Goal: Information Seeking & Learning: Learn about a topic

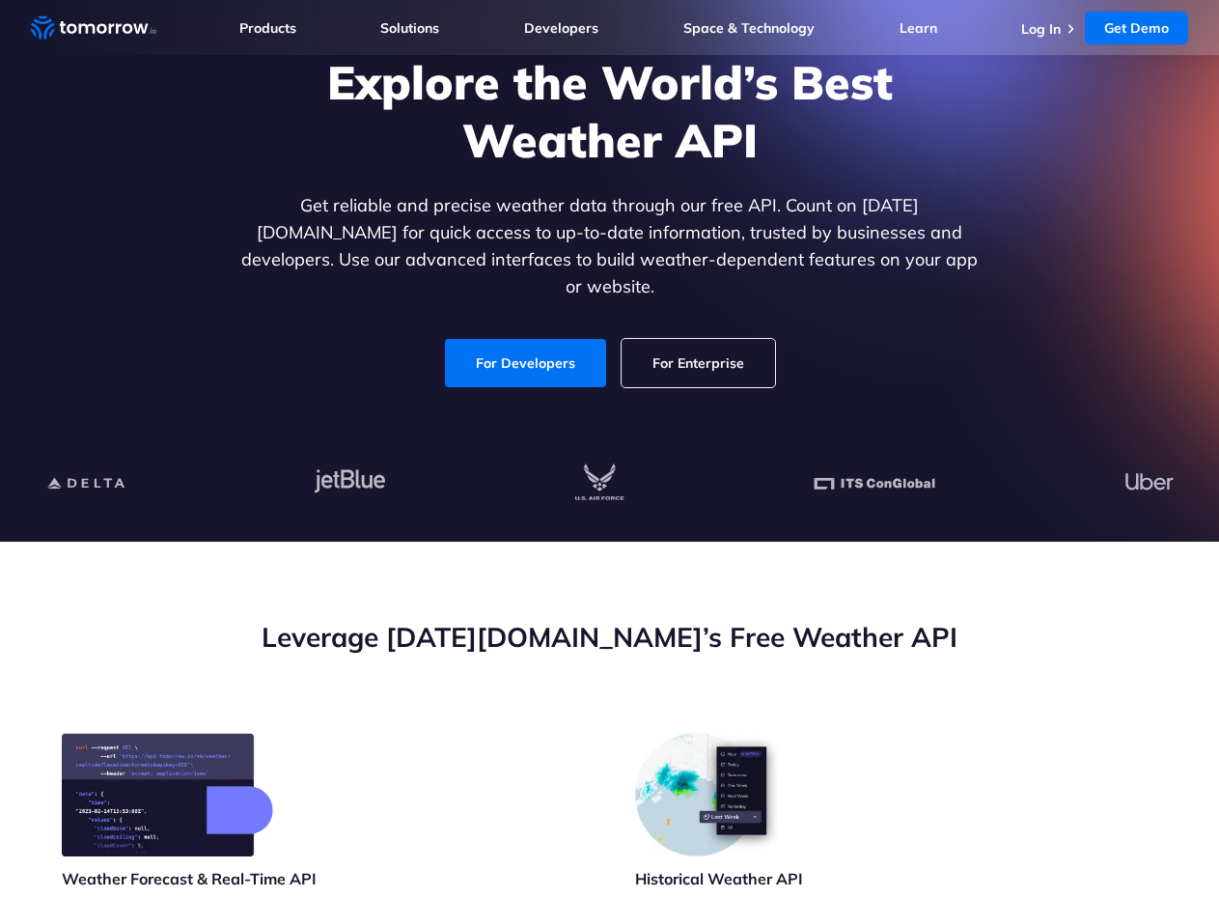
scroll to position [97, 0]
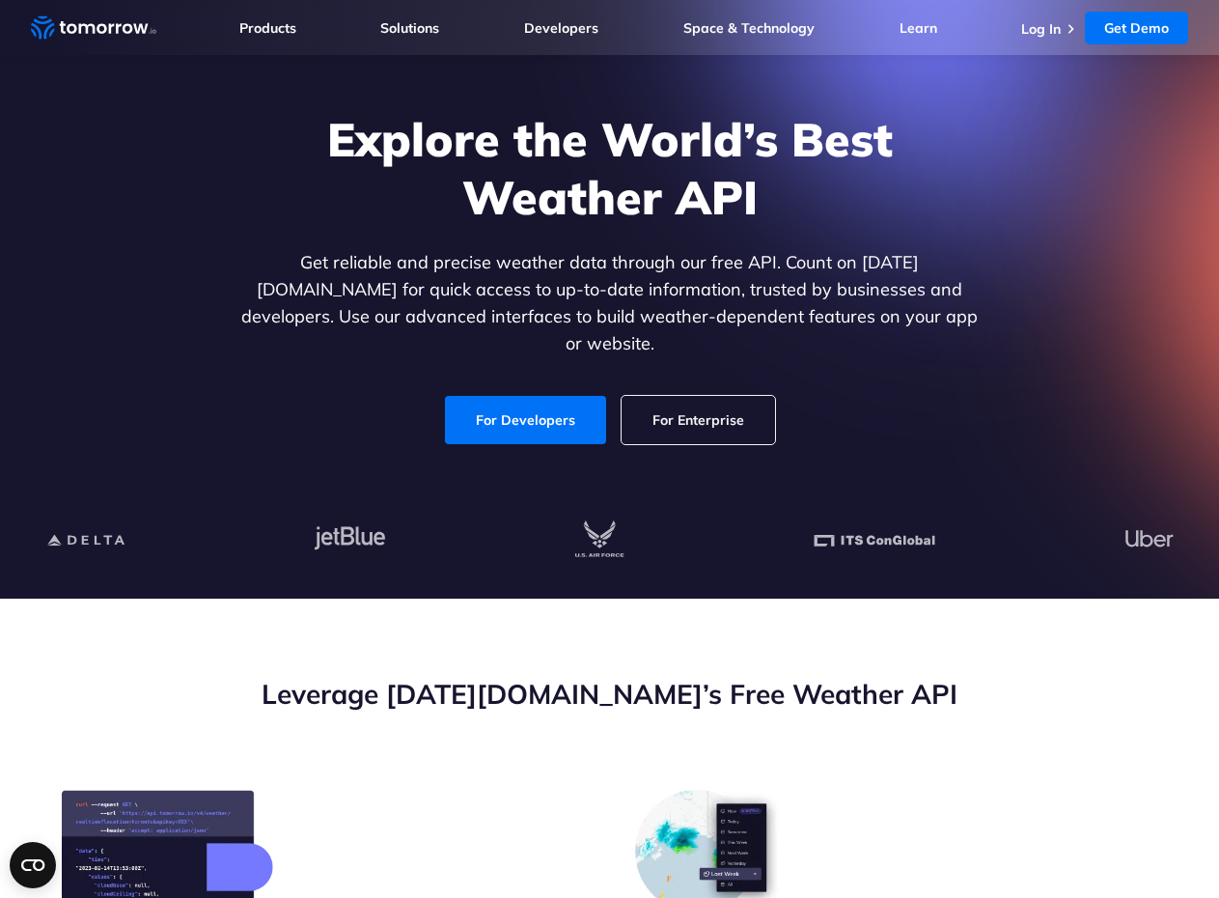
click at [679, 397] on link "For Enterprise" at bounding box center [698, 420] width 153 height 48
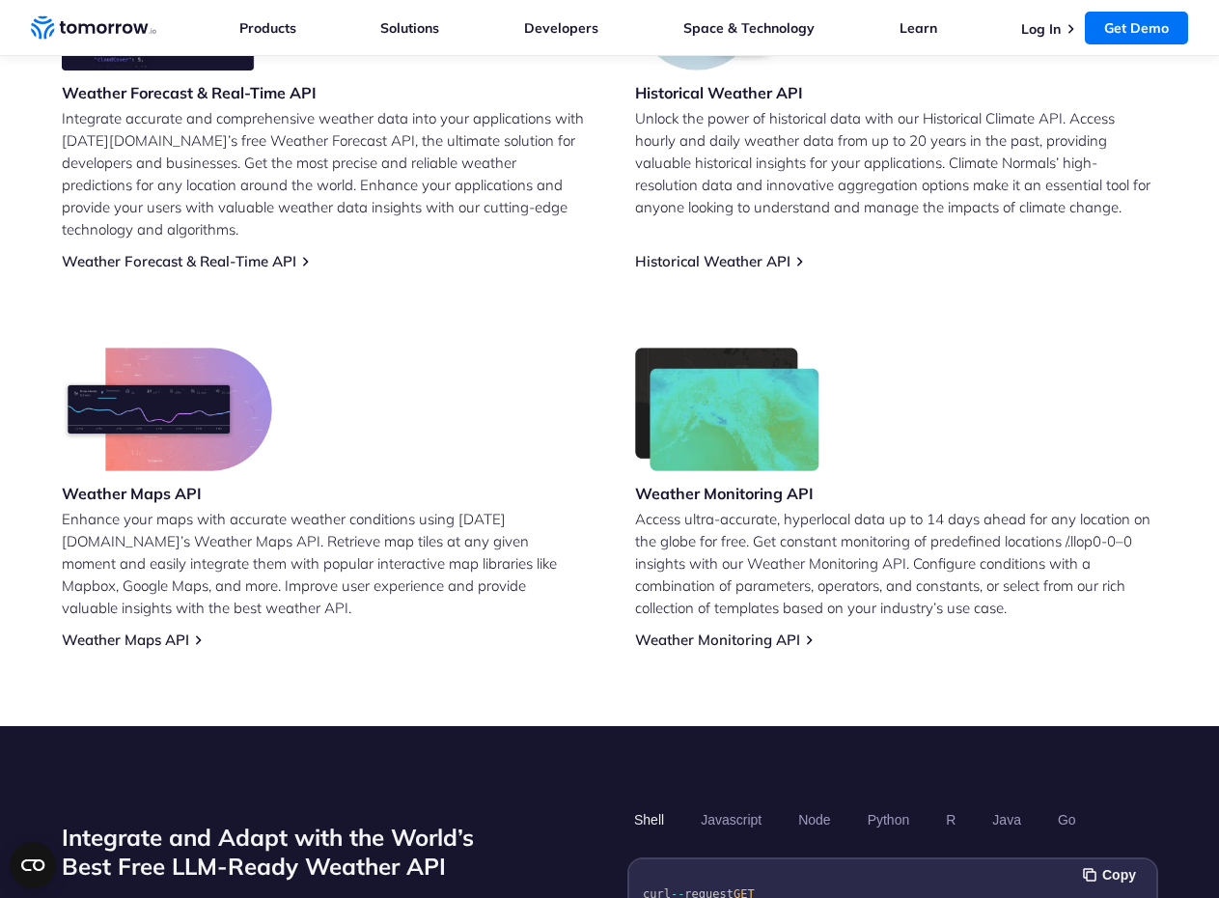
scroll to position [870, 0]
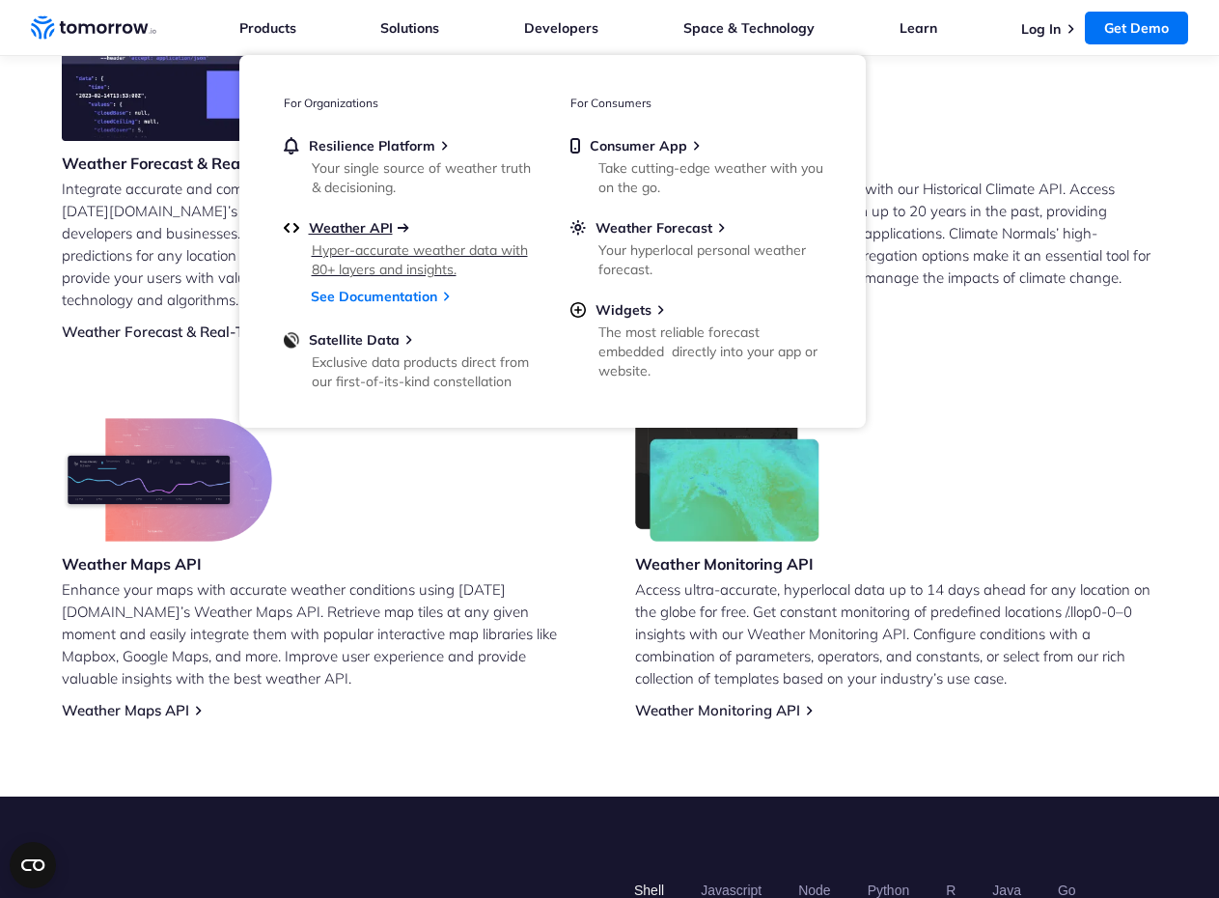
click at [362, 225] on span "Weather API" at bounding box center [351, 227] width 84 height 17
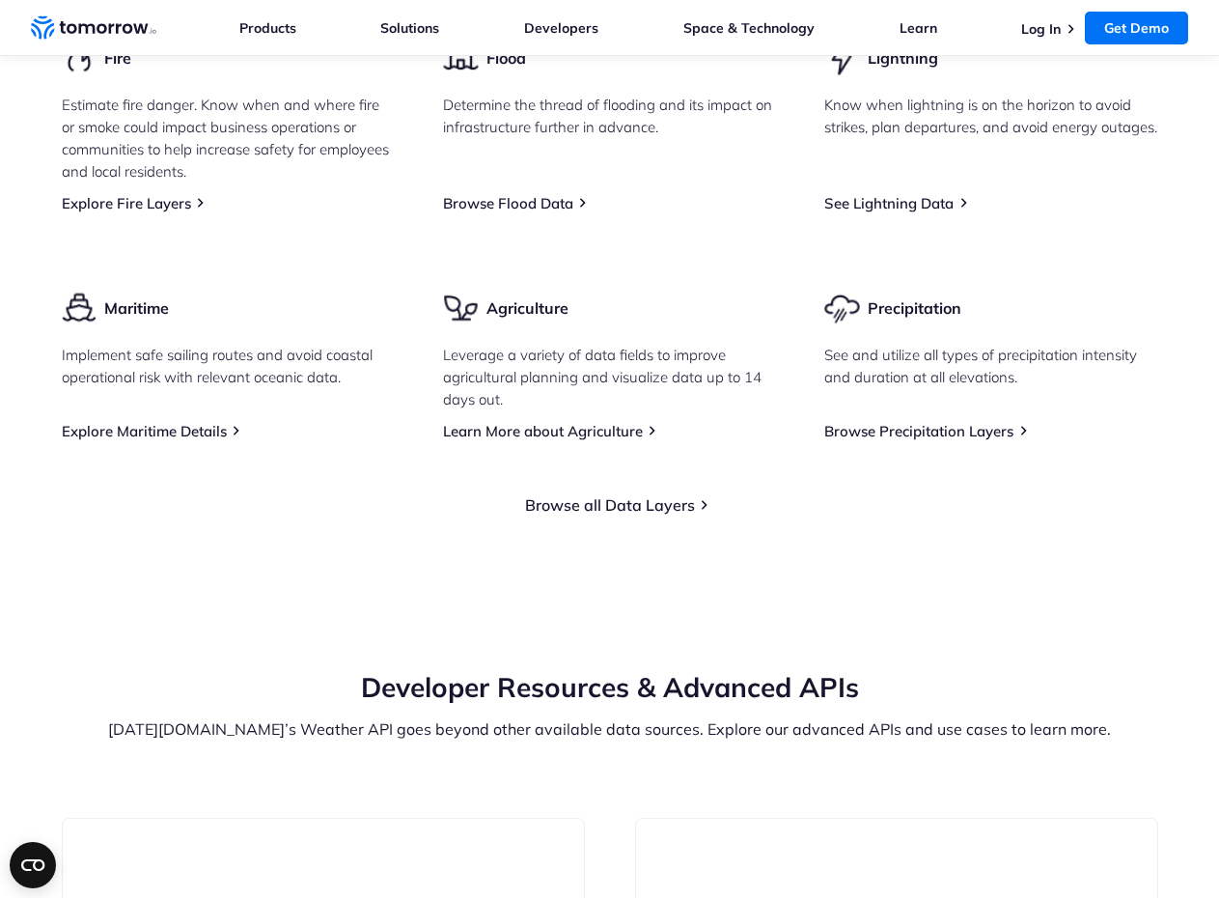
scroll to position [3186, 0]
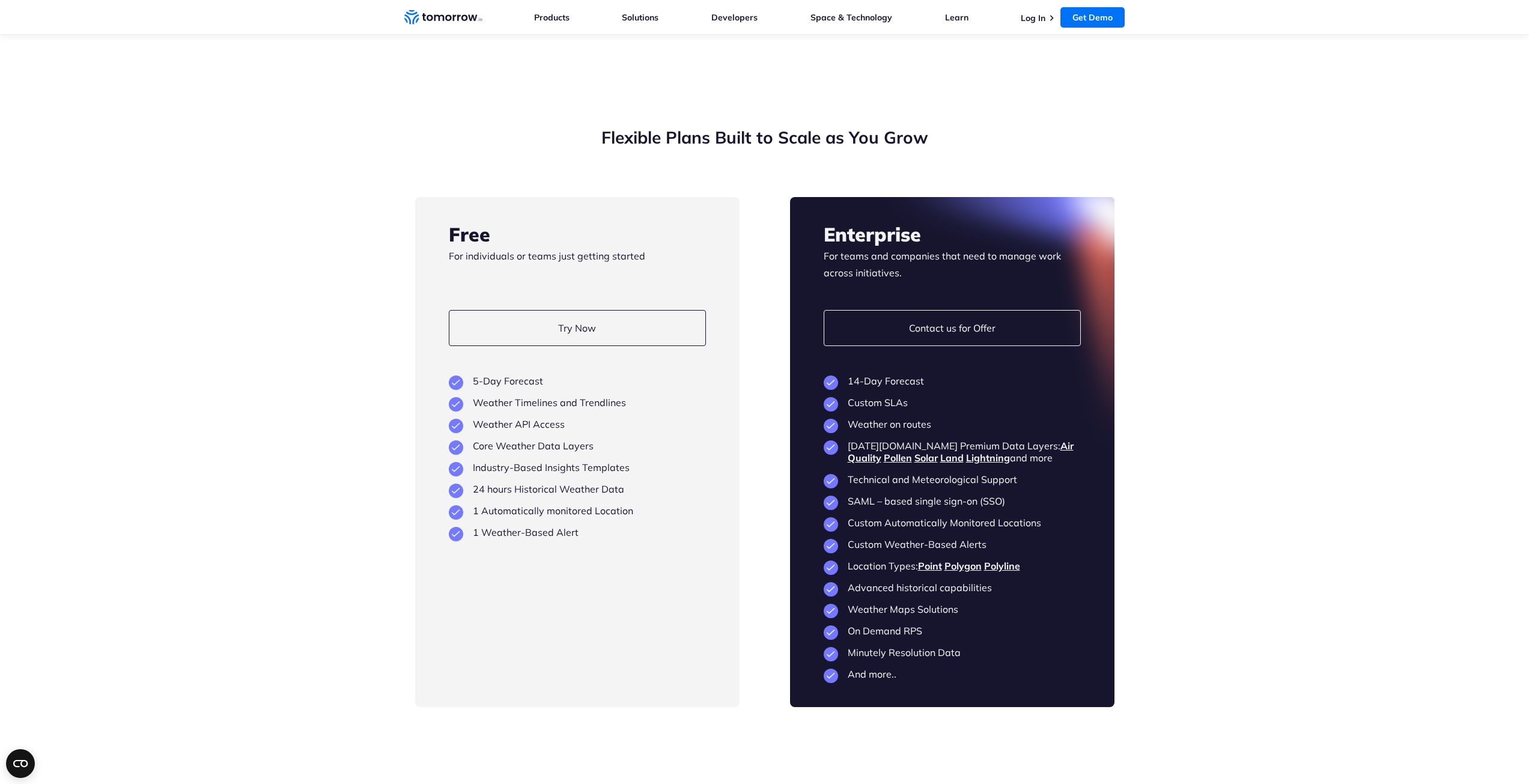
scroll to position [2705, 0]
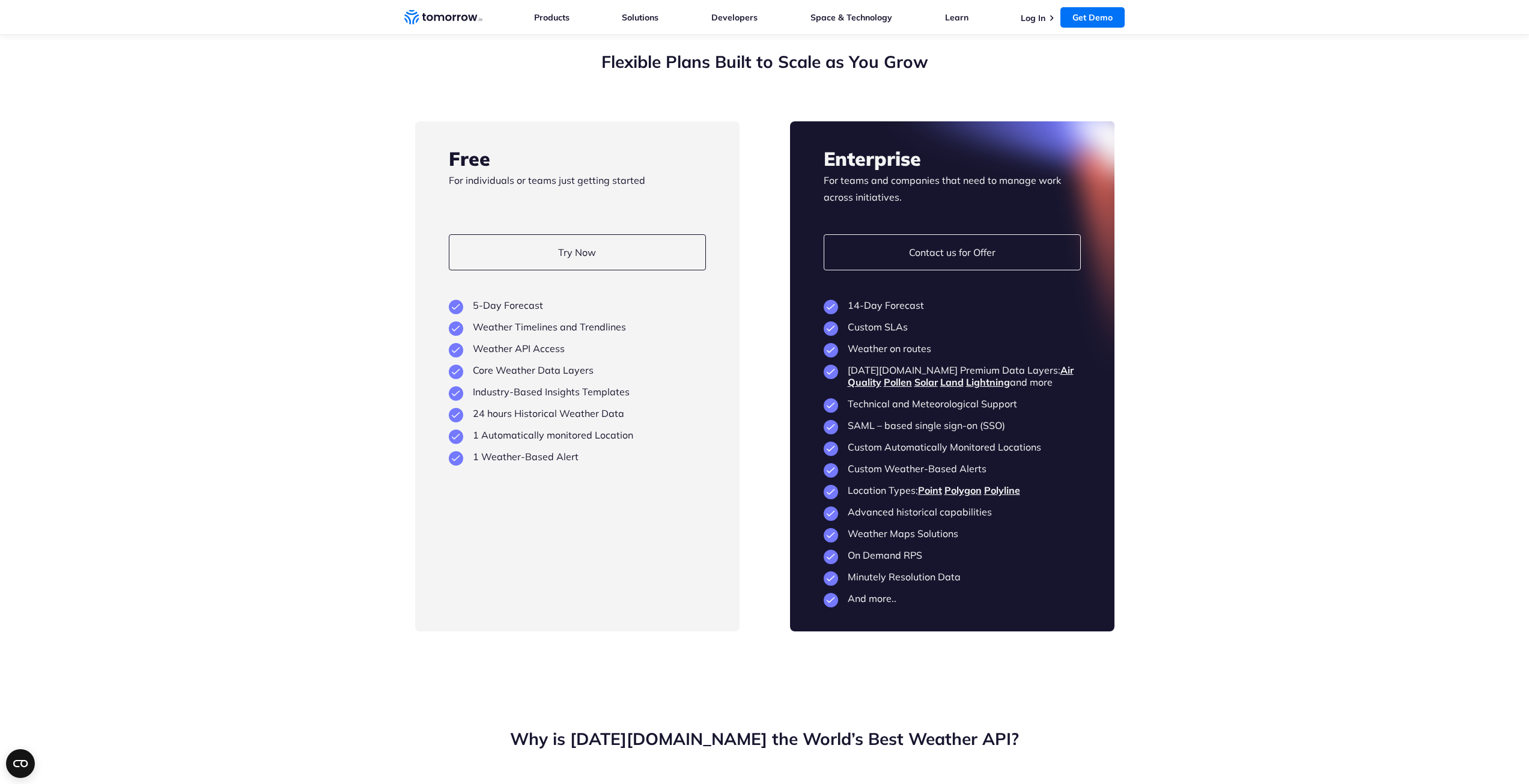
click at [1224, 306] on section "Flexible Plans Built to Scale as You Grow Free For individuals or teams just ge…" at bounding box center [764, 341] width 1529 height 677
drag, startPoint x: 921, startPoint y: 287, endPoint x: 845, endPoint y: 287, distance: 76.0
click at [845, 299] on li "14-Day Forecast" at bounding box center [952, 305] width 257 height 12
copy li "14-Day Forecast"
click at [1179, 284] on section "Flexible Plans Built to Scale as You Grow Free For individuals or teams just ge…" at bounding box center [764, 341] width 1529 height 677
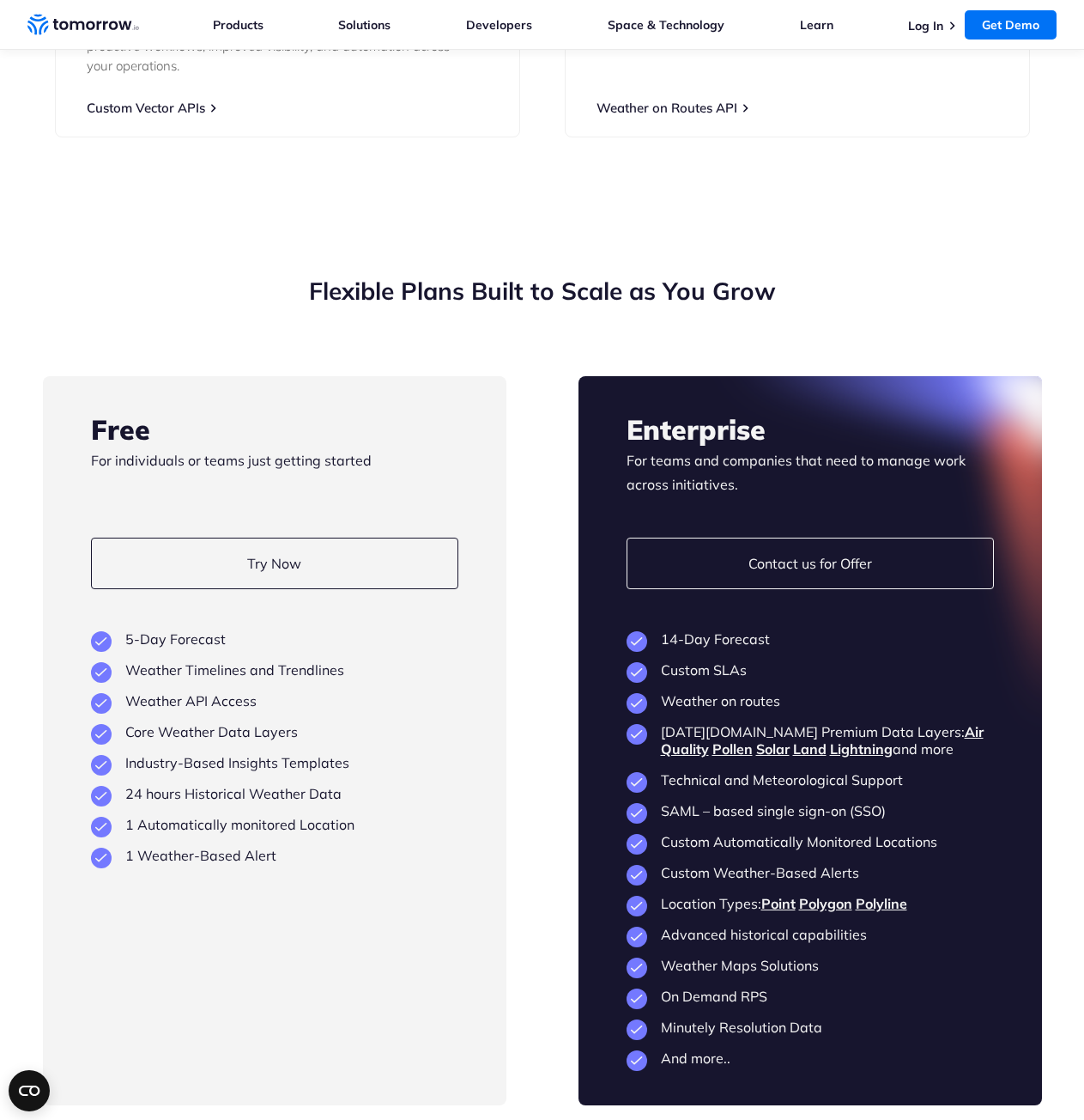
click at [893, 906] on section "Flexible Plans Built to Scale as You Grow Free For individuals or teams just ge…" at bounding box center [542, 690] width 1084 height 968
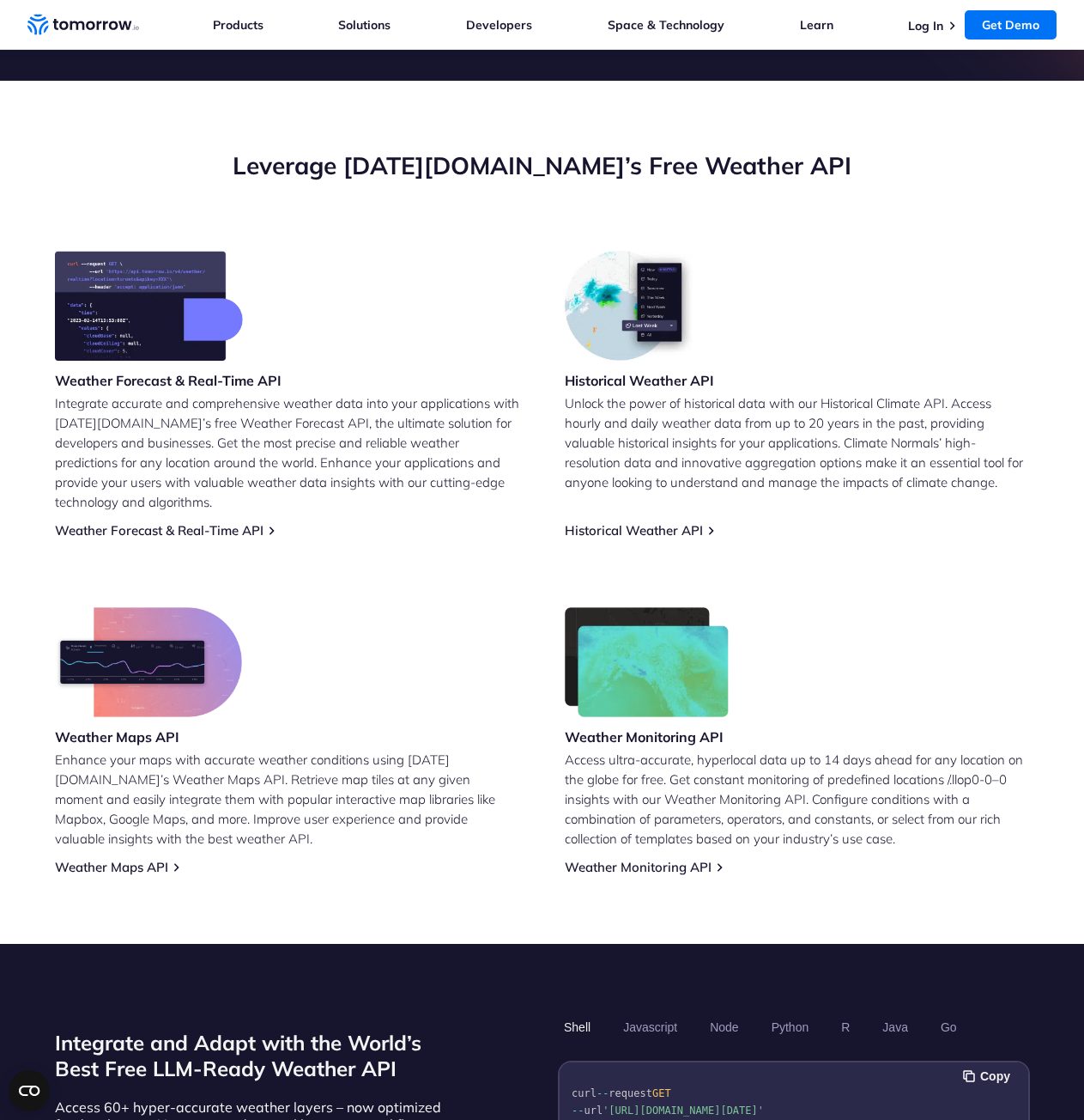
scroll to position [88, 0]
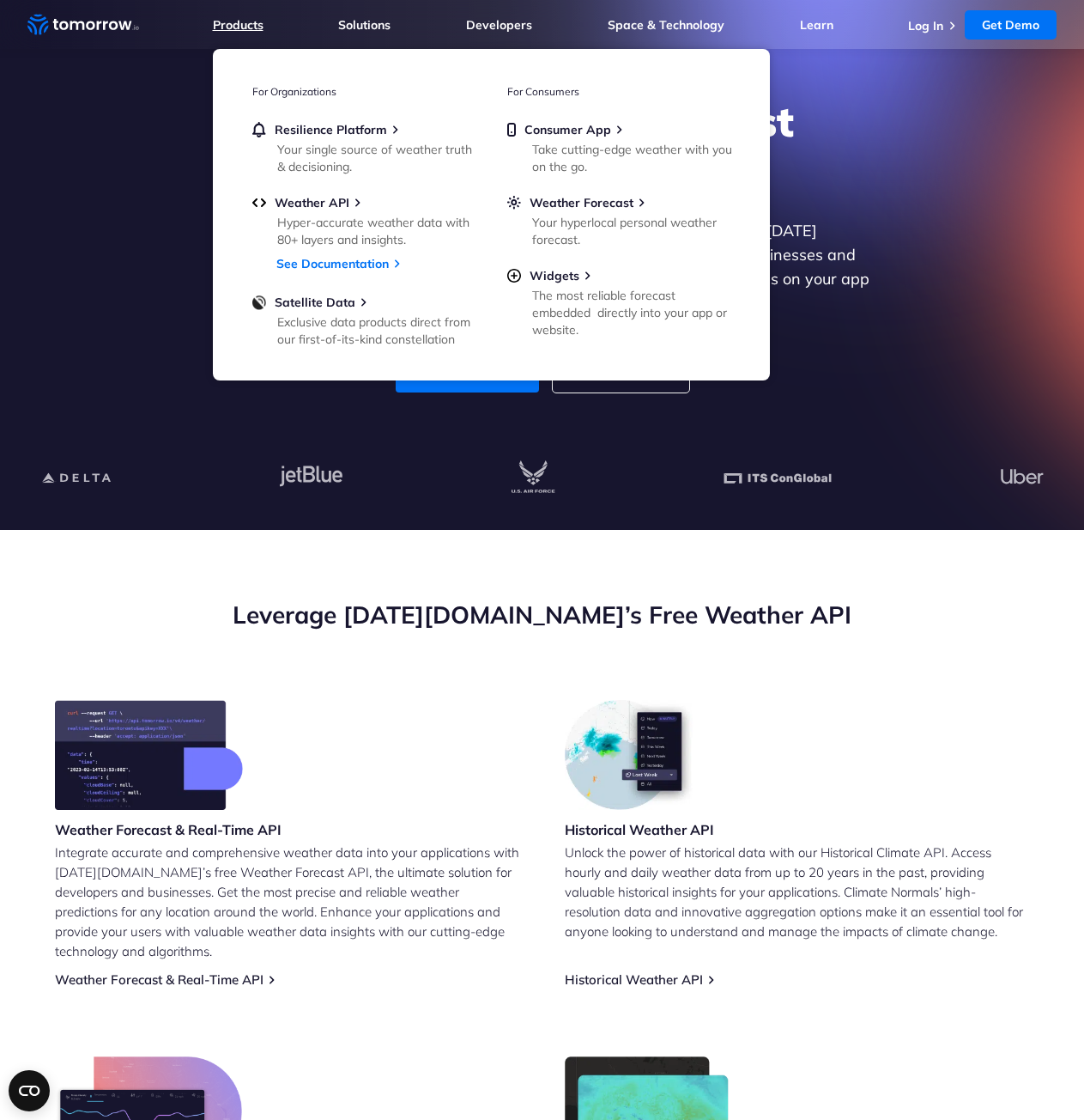
click at [237, 24] on link "Products" at bounding box center [237, 24] width 51 height 15
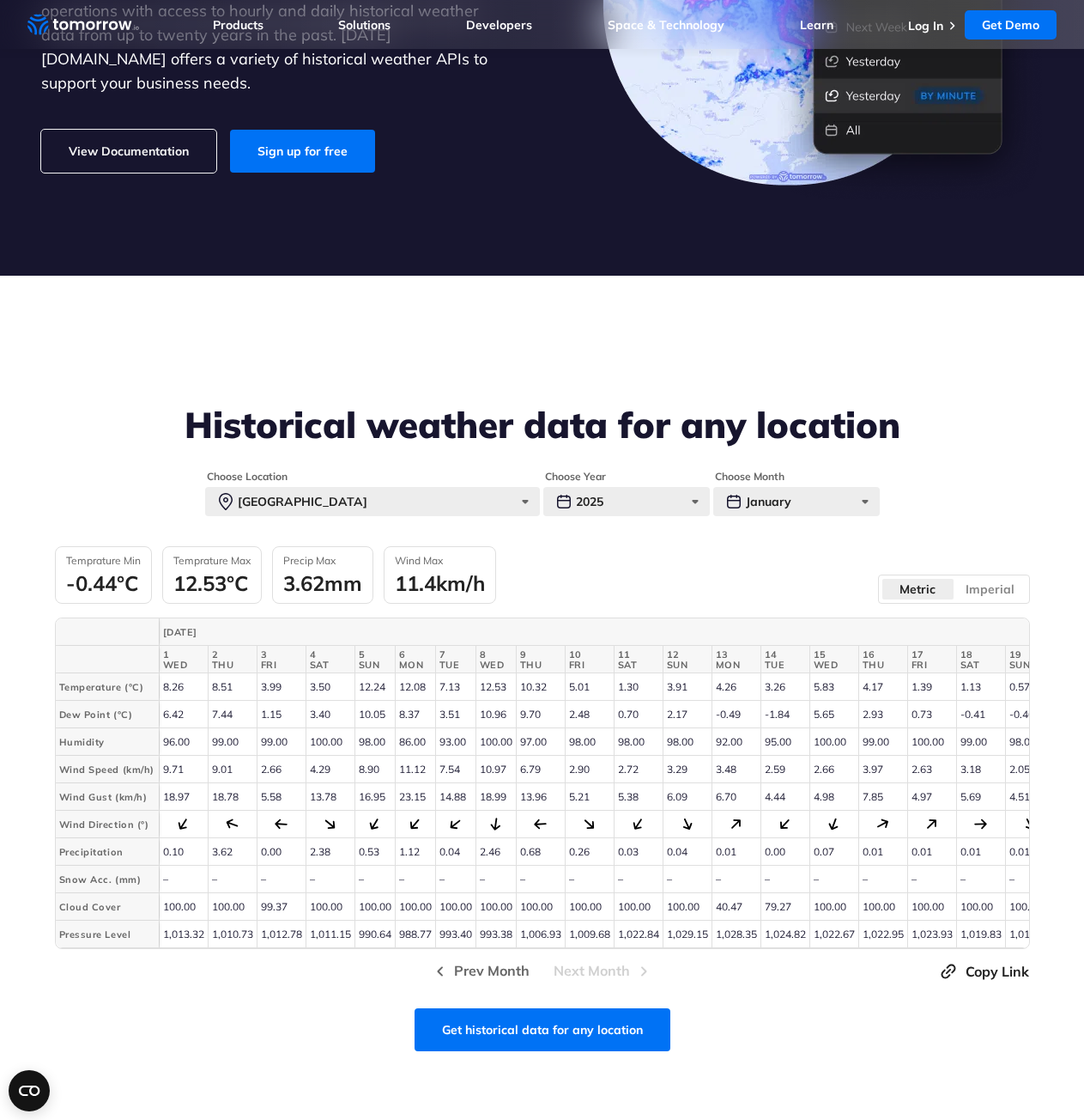
scroll to position [343, 0]
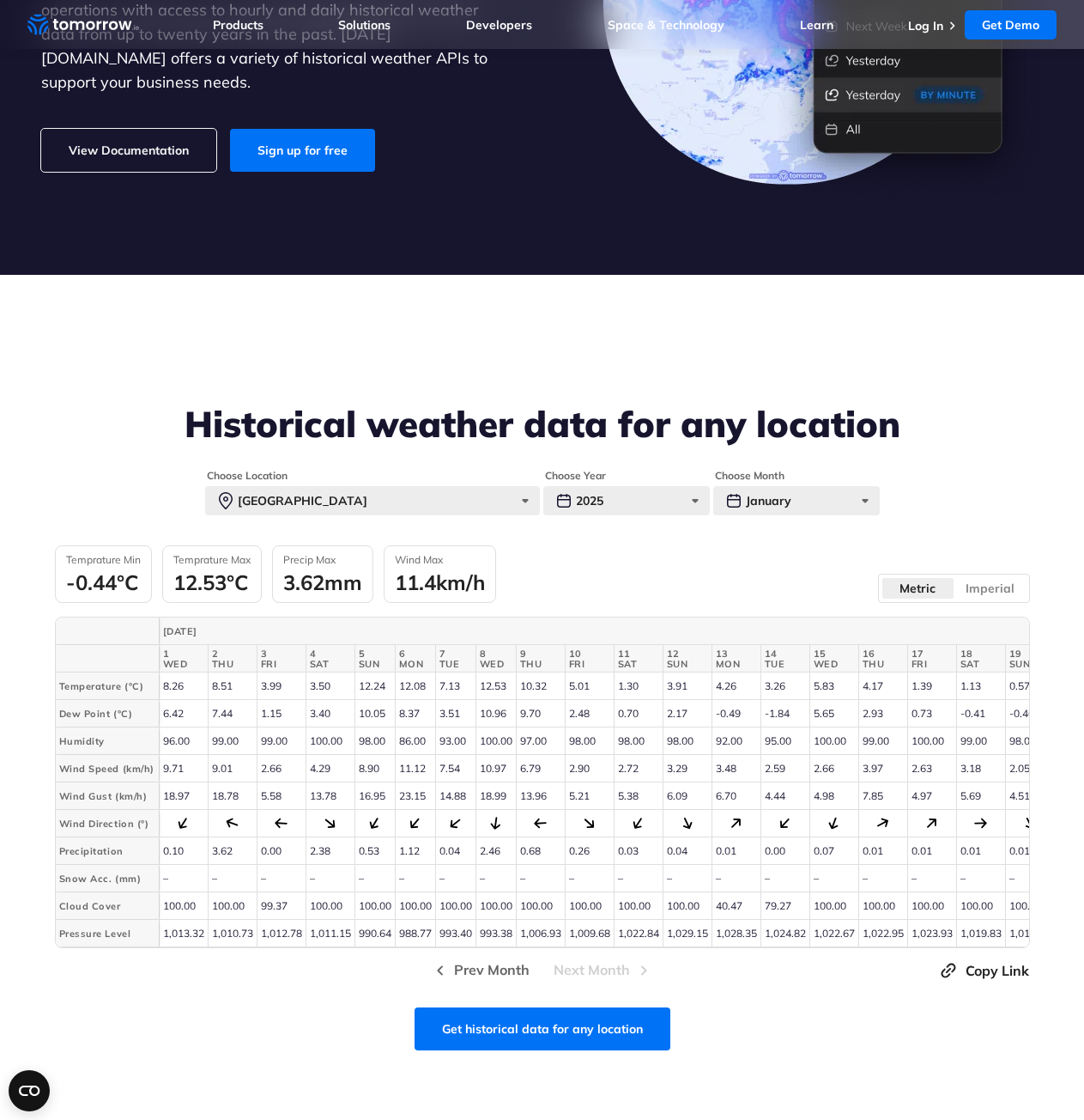
drag, startPoint x: 164, startPoint y: 712, endPoint x: 423, endPoint y: 721, distance: 259.2
click at [423, 721] on tr "Dew Point (°C) 6.42 7.44 1.15 3.40 10.05" at bounding box center [818, 713] width 1525 height 28
drag, startPoint x: 470, startPoint y: 709, endPoint x: 474, endPoint y: 691, distance: 18.4
click at [476, 707] on td "10.96" at bounding box center [495, 713] width 40 height 28
click at [641, 555] on div "Temprature Min -0.44°C Temprature Max 12.53°C Precip Max 3.62mm Wind Max 11.4km…" at bounding box center [542, 574] width 975 height 58
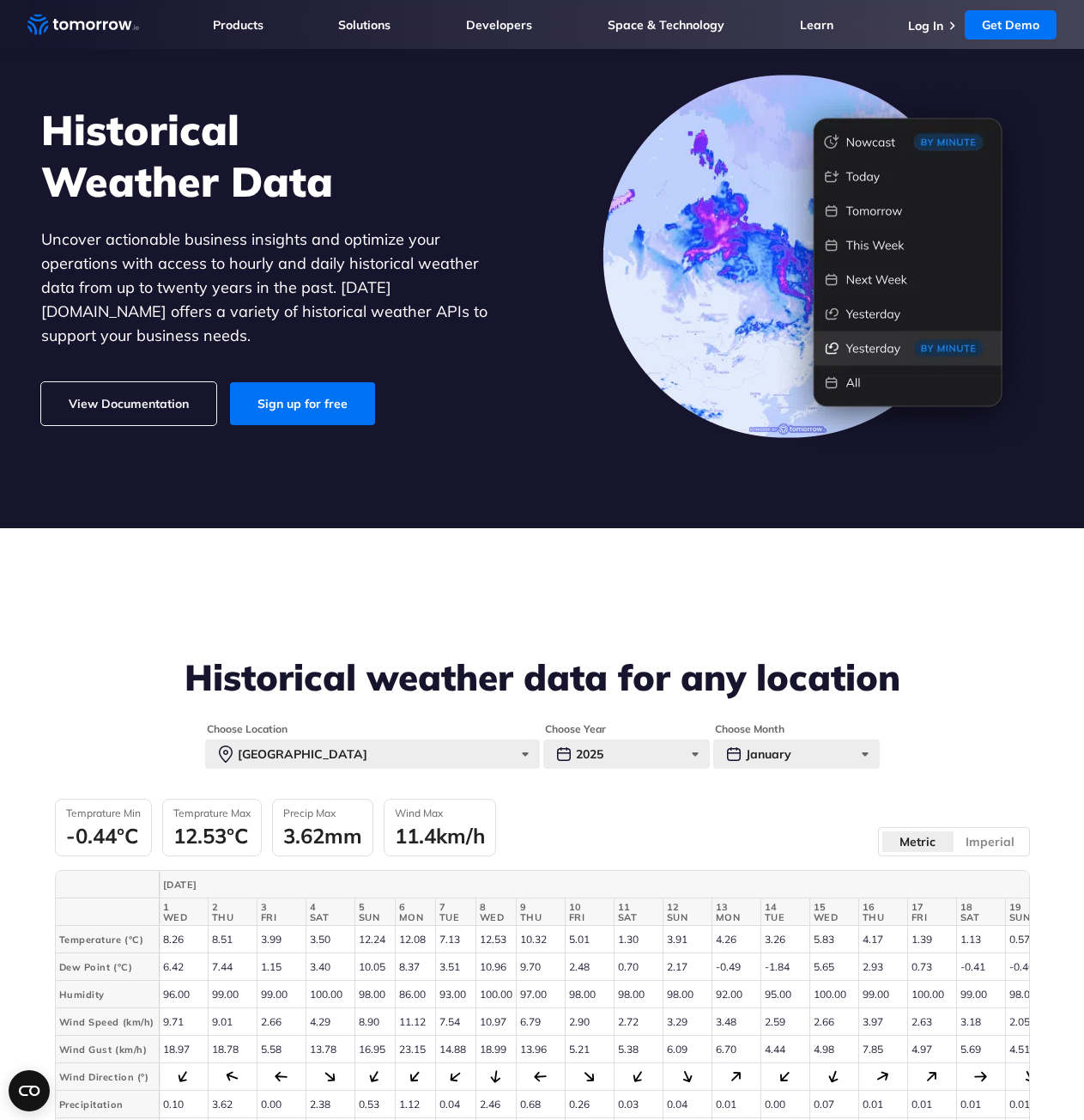
scroll to position [0, 0]
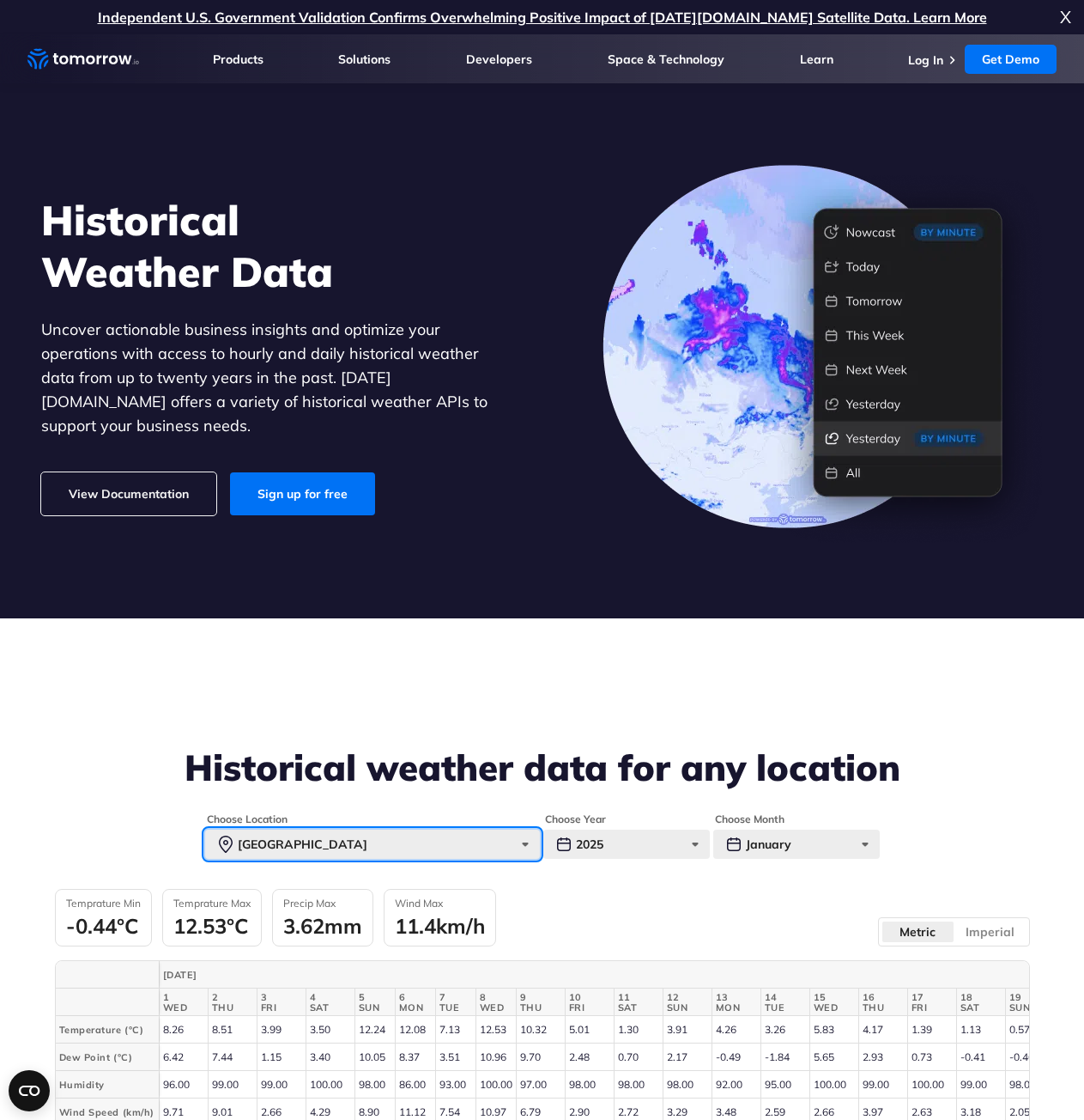
click at [414, 851] on div "[GEOGRAPHIC_DATA]" at bounding box center [373, 843] width 334 height 29
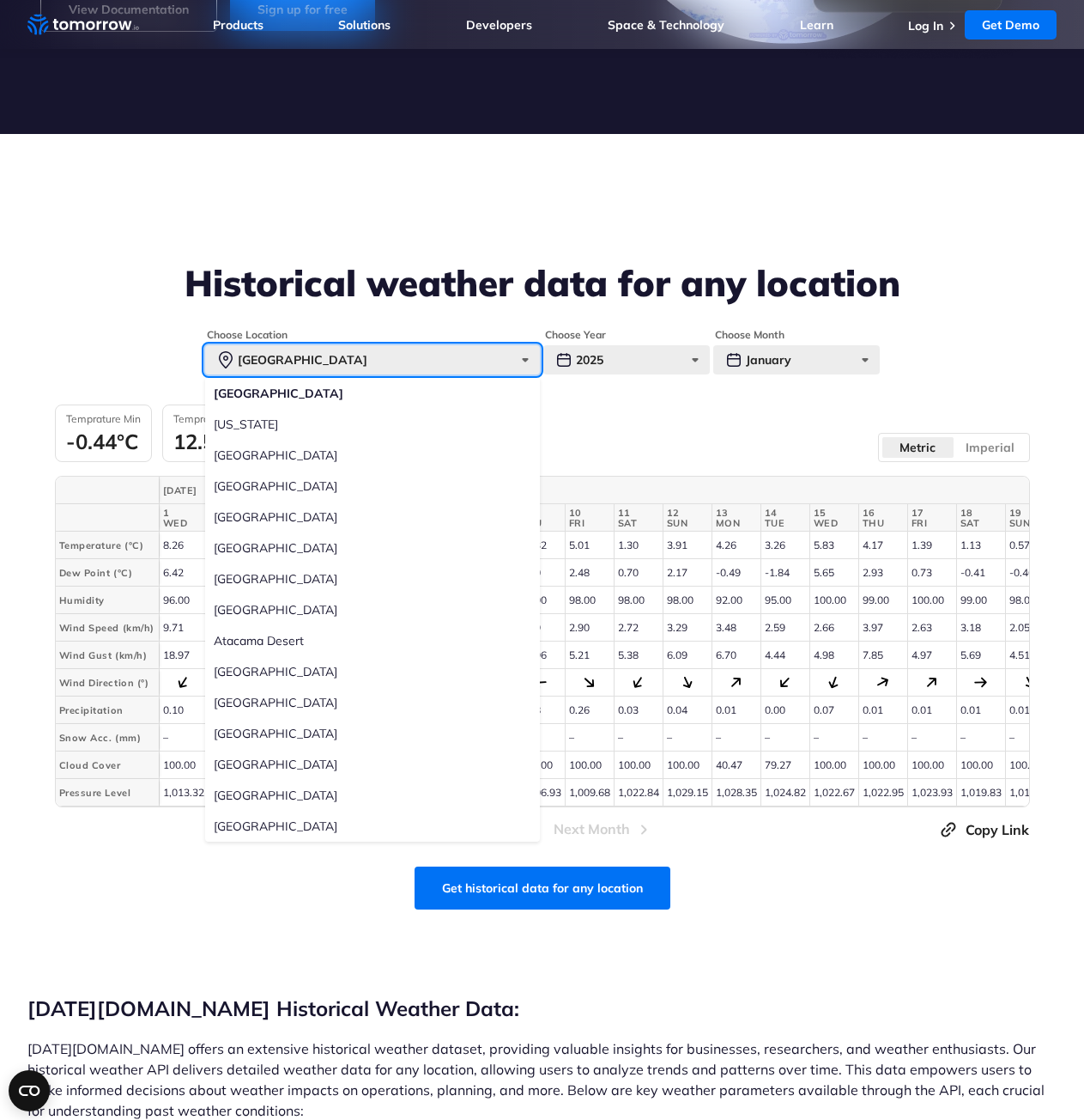
scroll to position [515, 0]
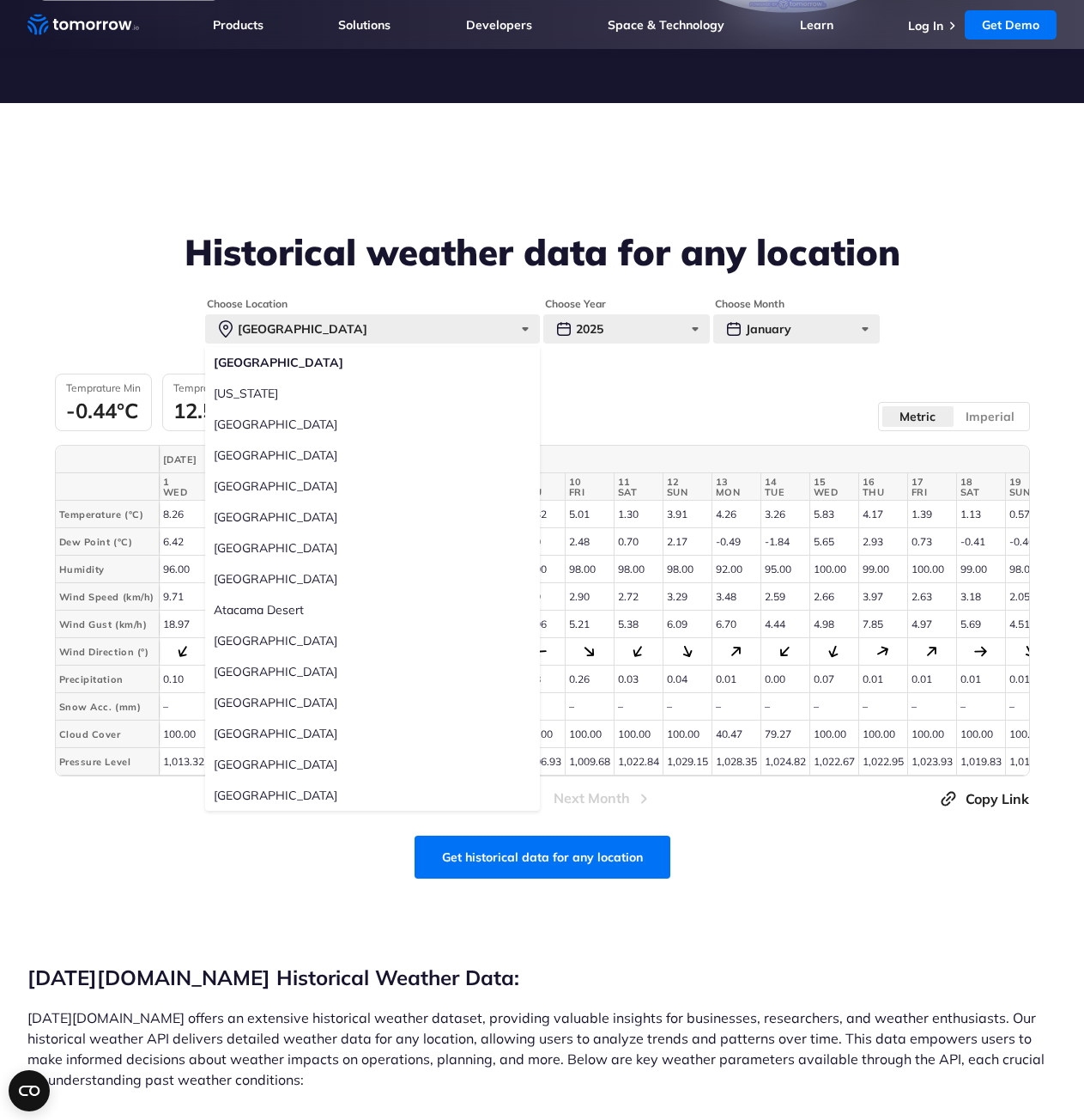
click at [259, 931] on section "Tomorrow.io Historical Weather Data: Tomorrow.io offers an extensive historical…" at bounding box center [542, 990] width 1084 height 225
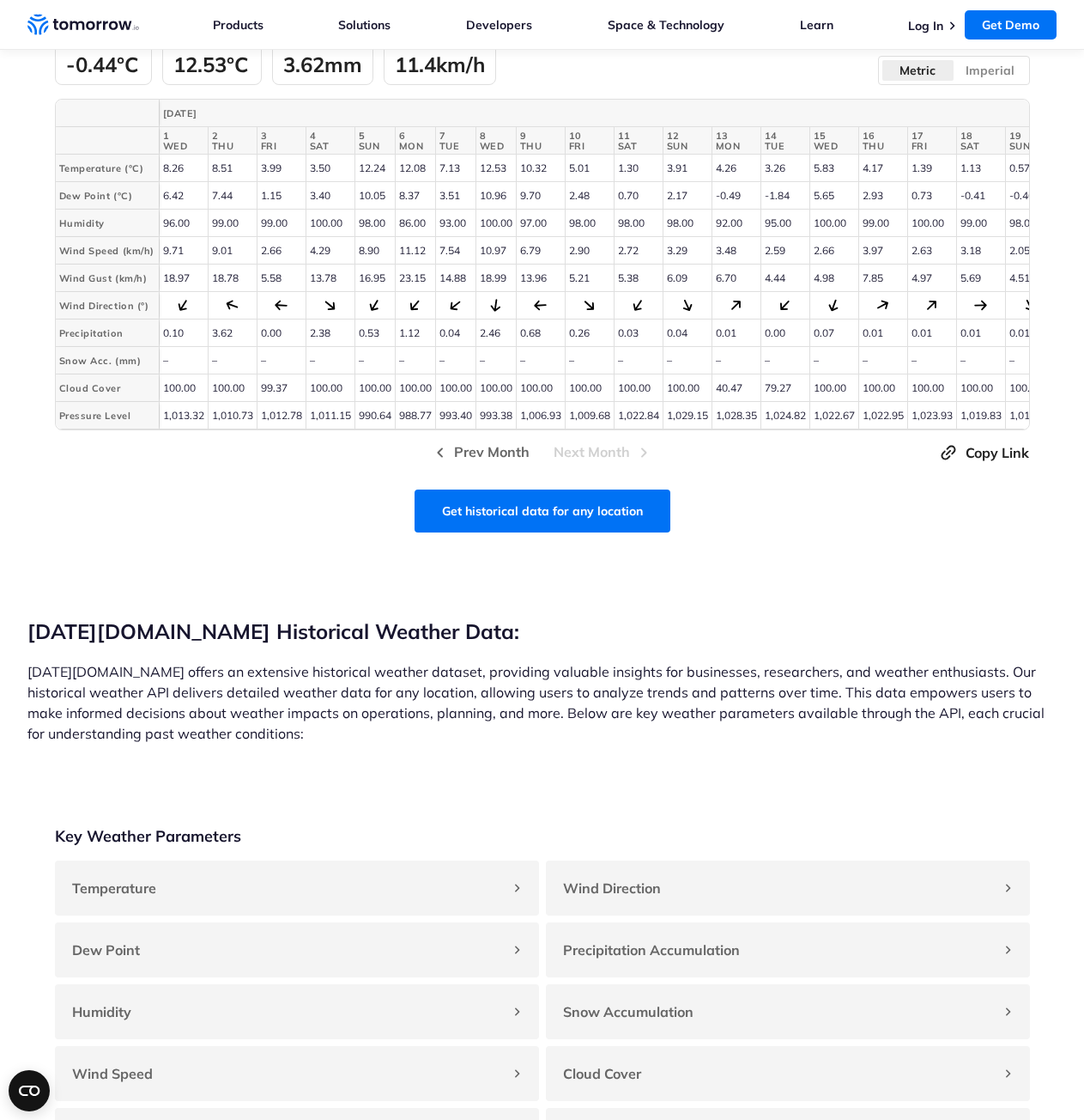
scroll to position [859, 0]
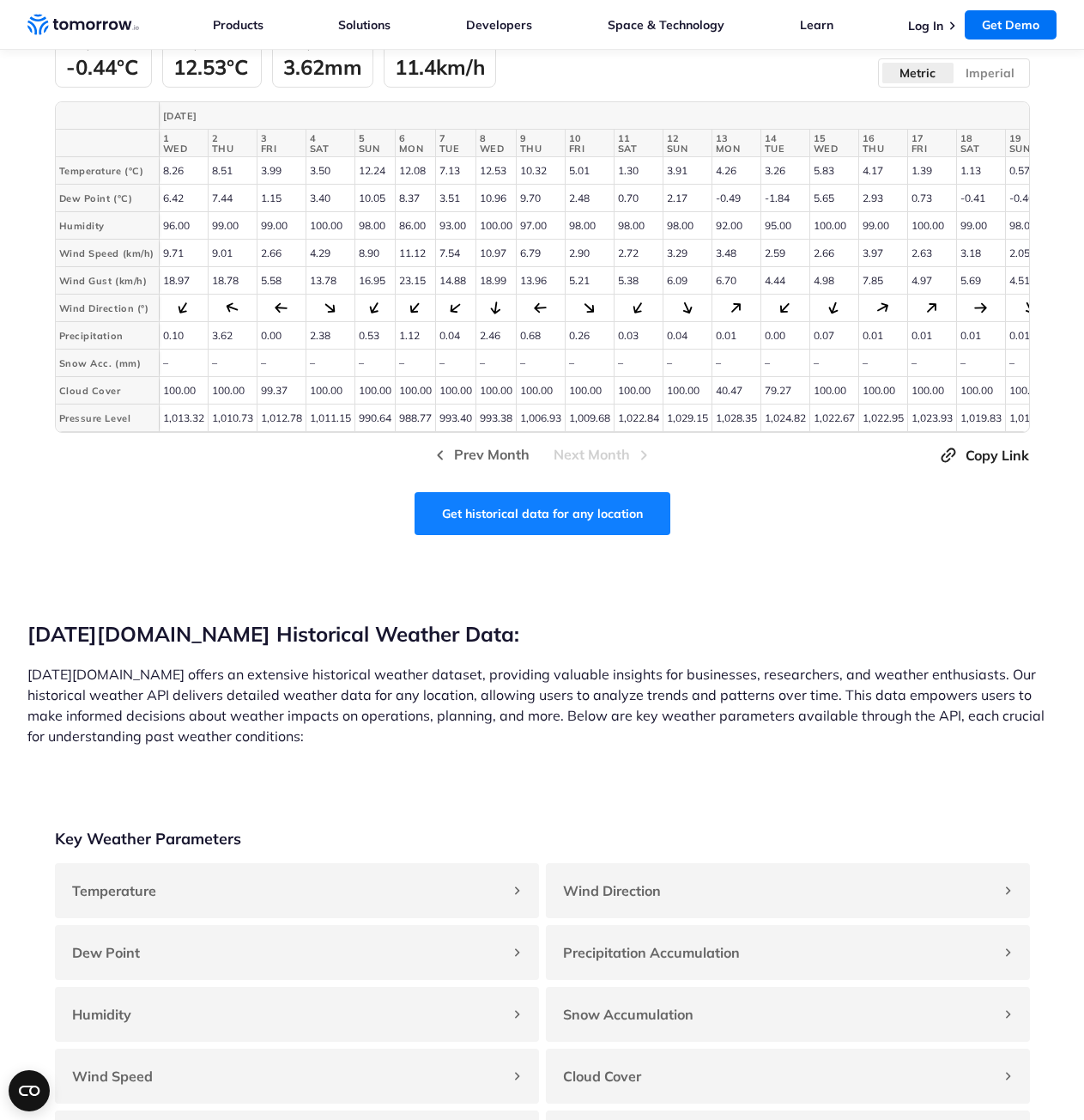
click at [596, 535] on link "Get historical data for any location" at bounding box center [542, 513] width 256 height 43
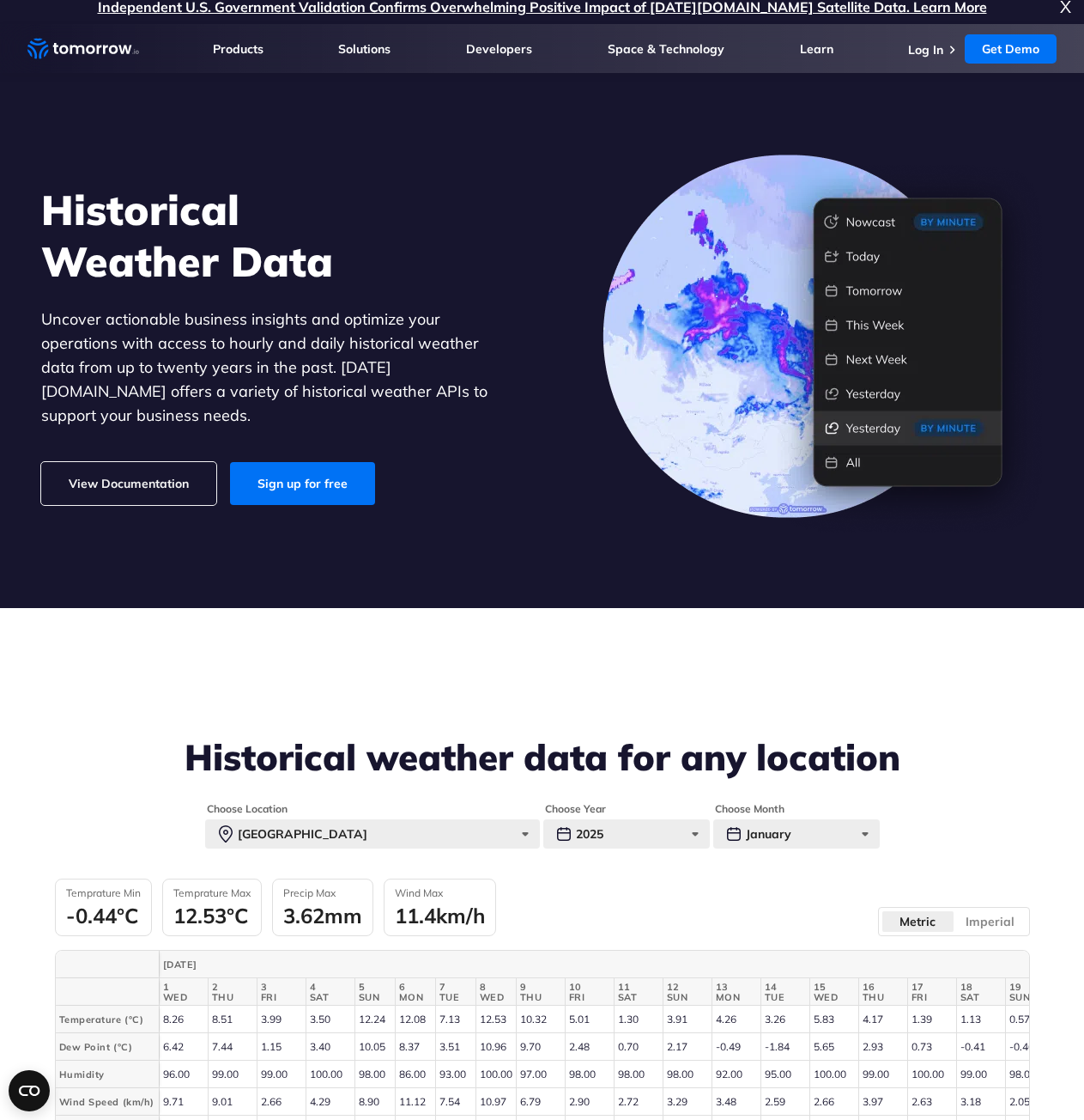
scroll to position [0, 0]
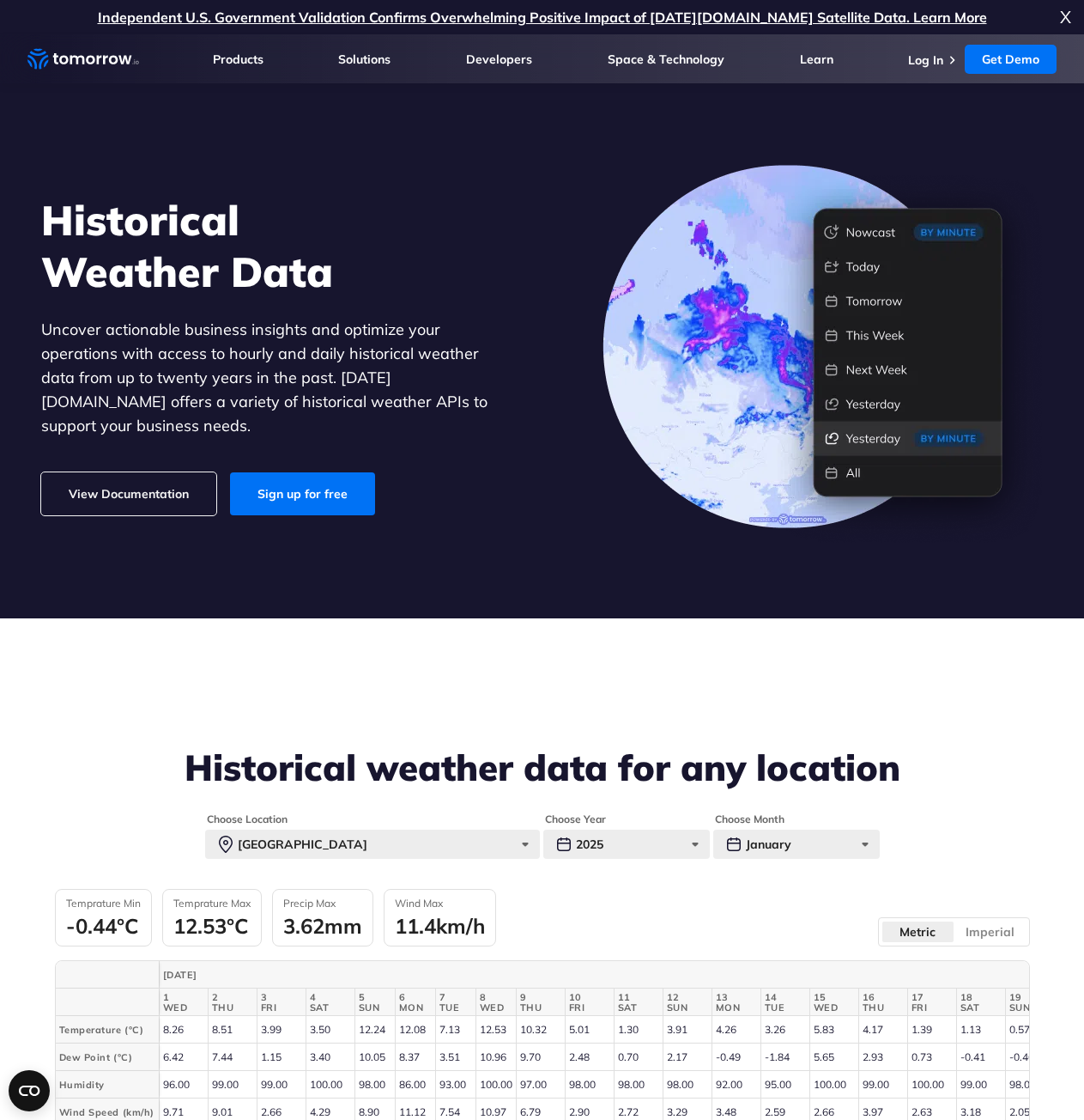
click at [174, 486] on link "View Documentation" at bounding box center [128, 494] width 175 height 43
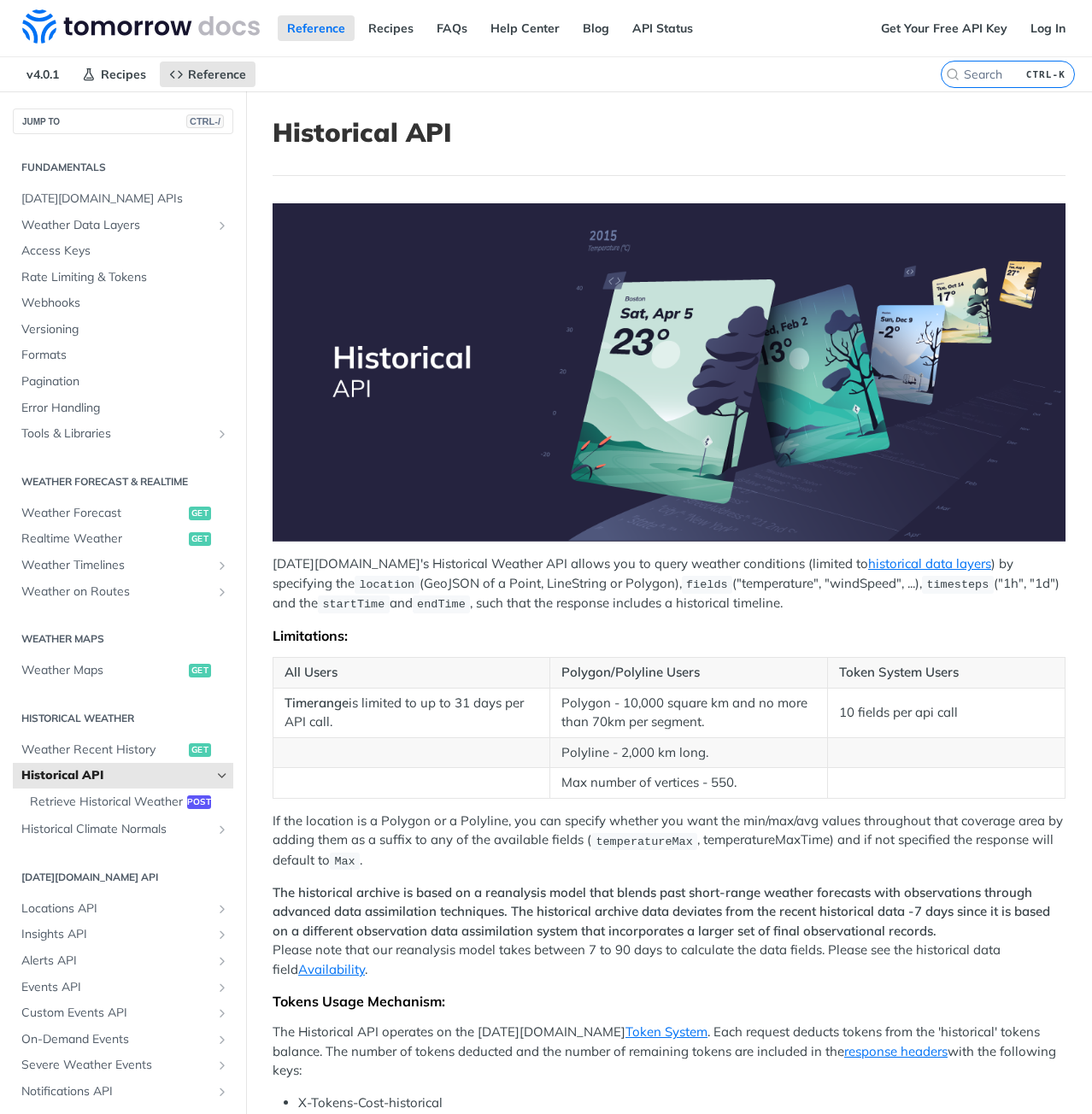
click at [788, 100] on article "Historical API Tomorrow.io's Historical Weather API allows you to query weather…" at bounding box center [669, 766] width 846 height 1351
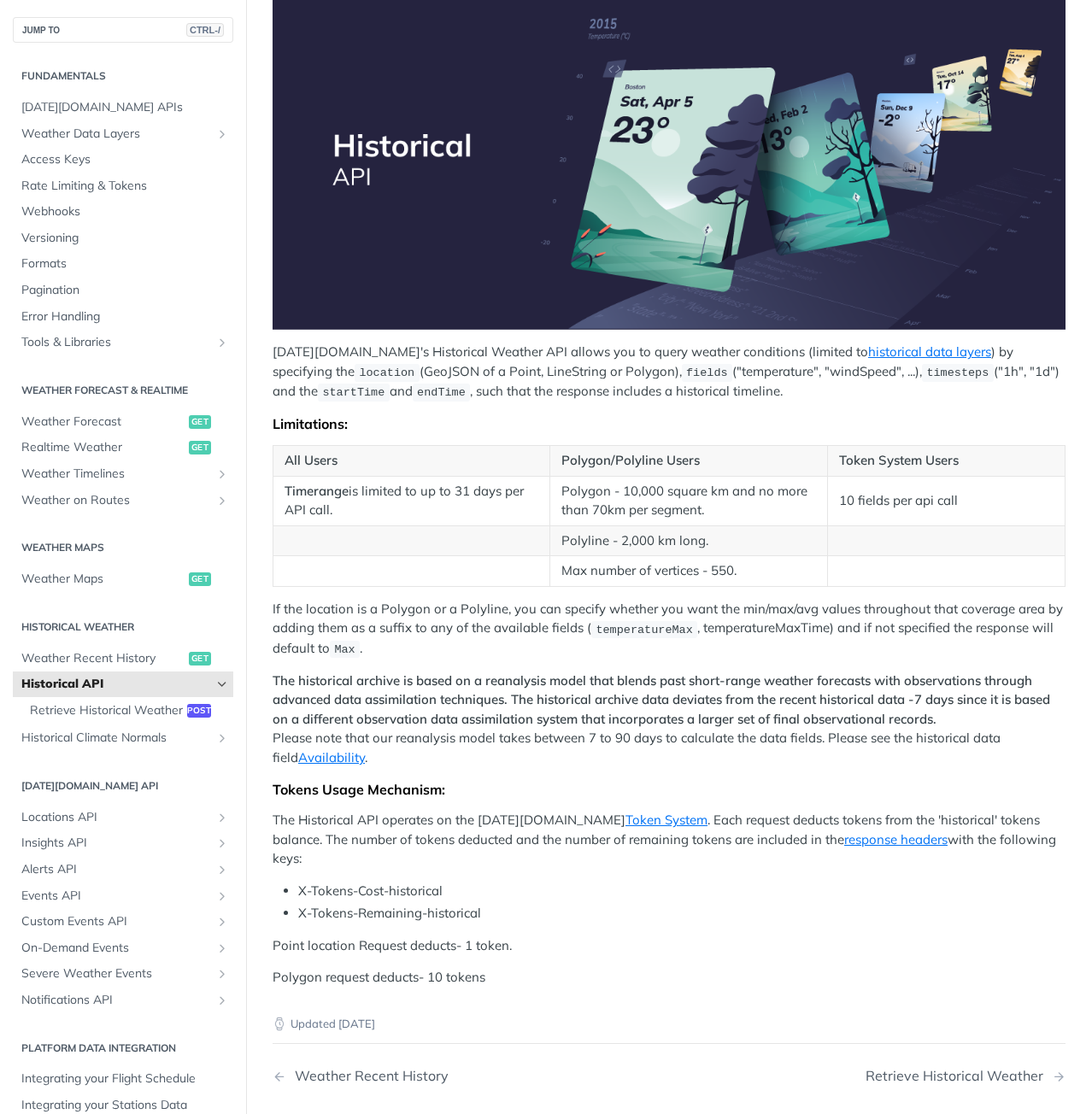
scroll to position [342, 0]
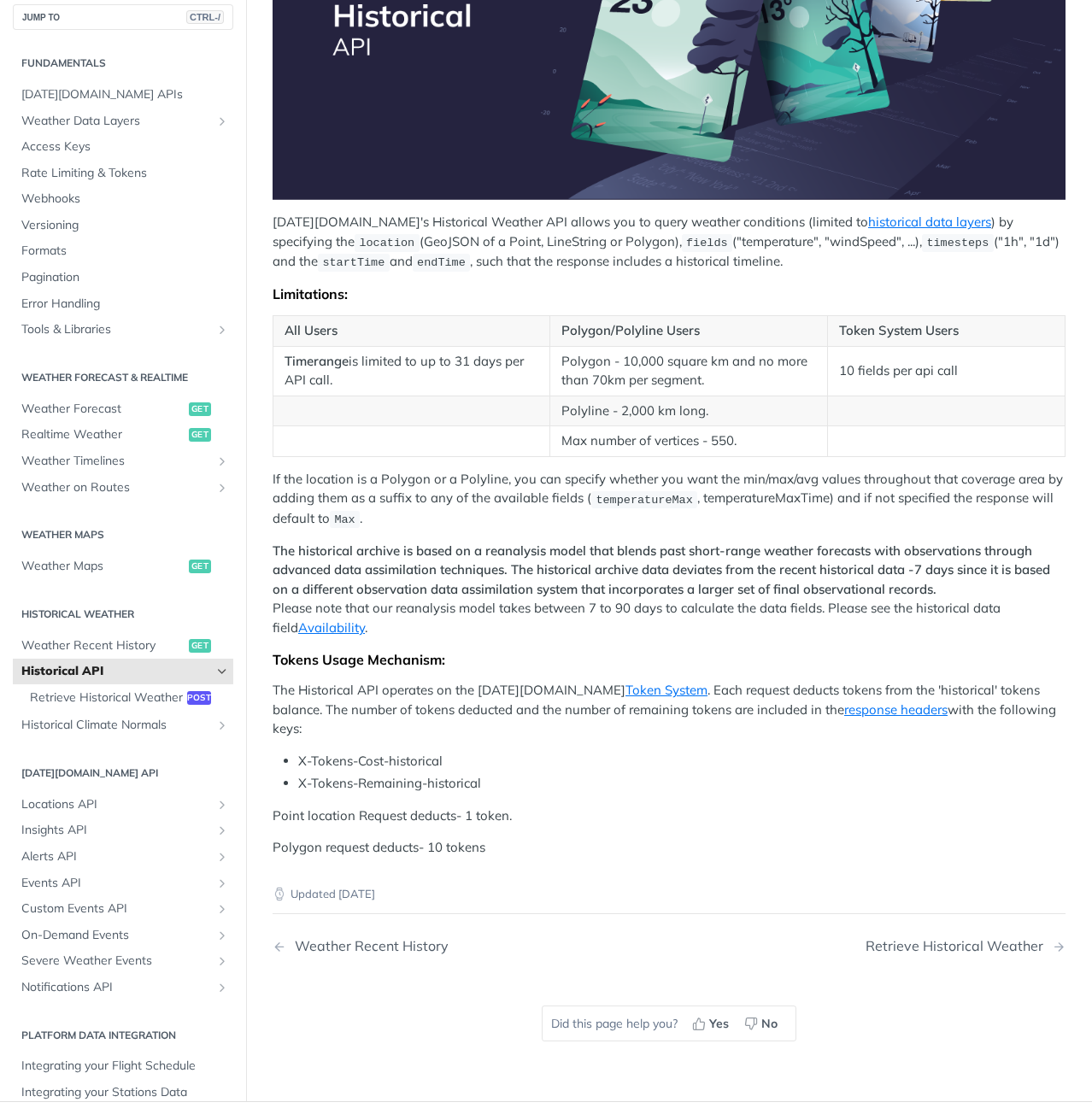
drag, startPoint x: 622, startPoint y: 556, endPoint x: 613, endPoint y: 543, distance: 15.8
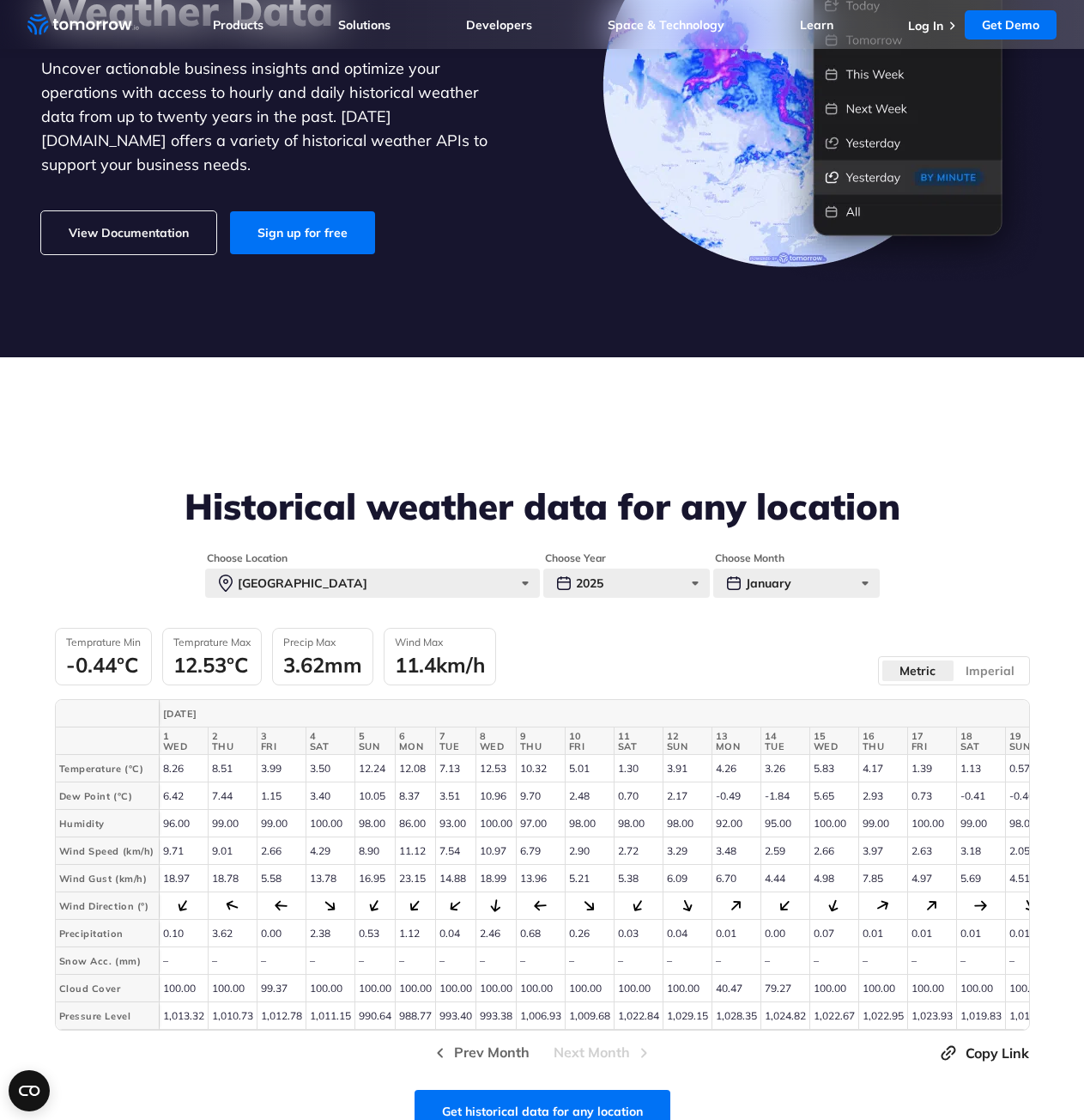
scroll to position [430, 0]
